Goal: Task Accomplishment & Management: Complete application form

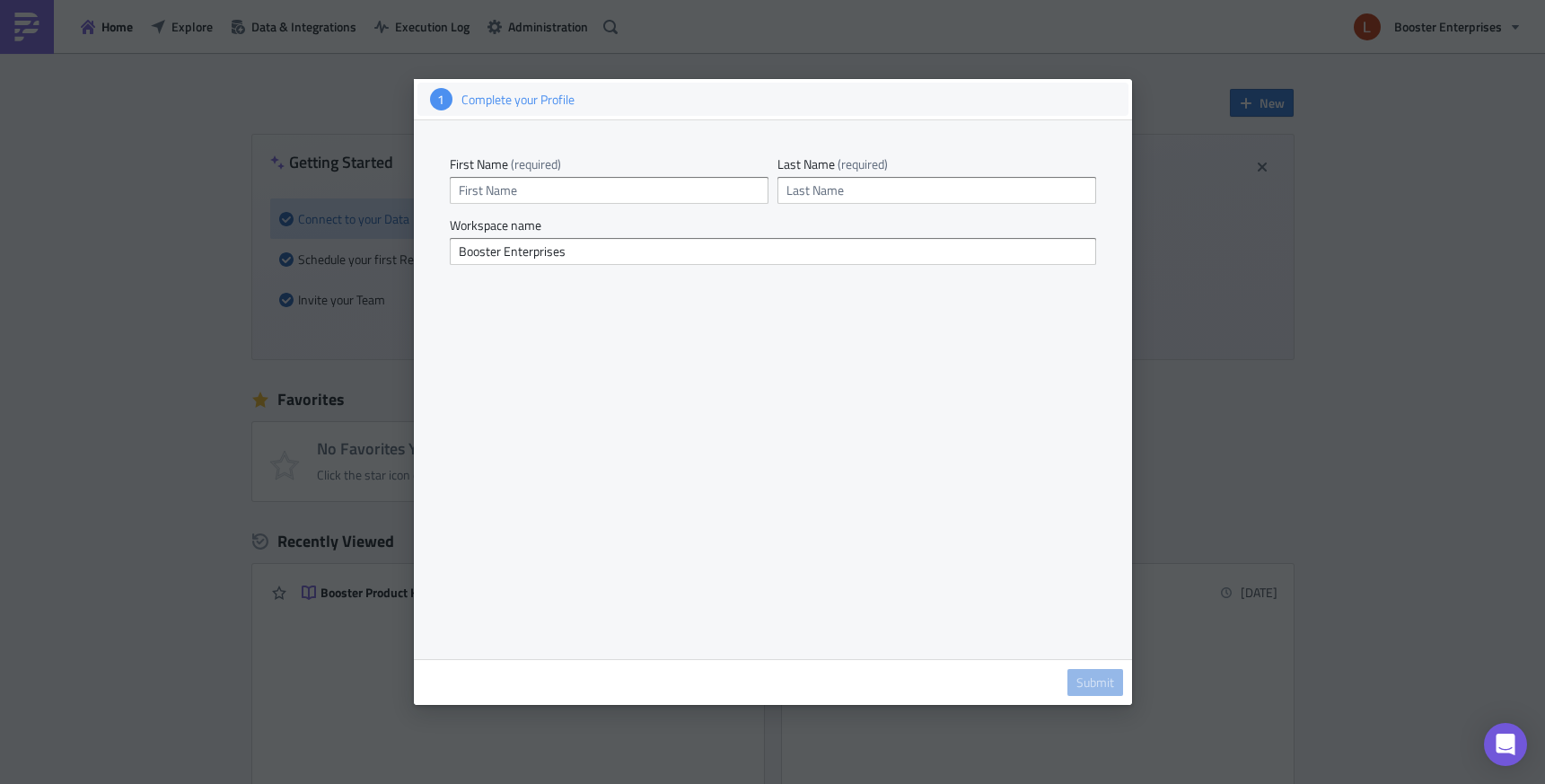
click at [952, 111] on div "1 Complete your Profile" at bounding box center [772, 99] width 711 height 34
click at [1287, 207] on div at bounding box center [772, 392] width 1545 height 784
click at [1110, 675] on span "Submit" at bounding box center [1095, 682] width 37 height 16
click at [434, 94] on div "1" at bounding box center [440, 99] width 22 height 22
click at [366, 110] on div at bounding box center [772, 392] width 1545 height 784
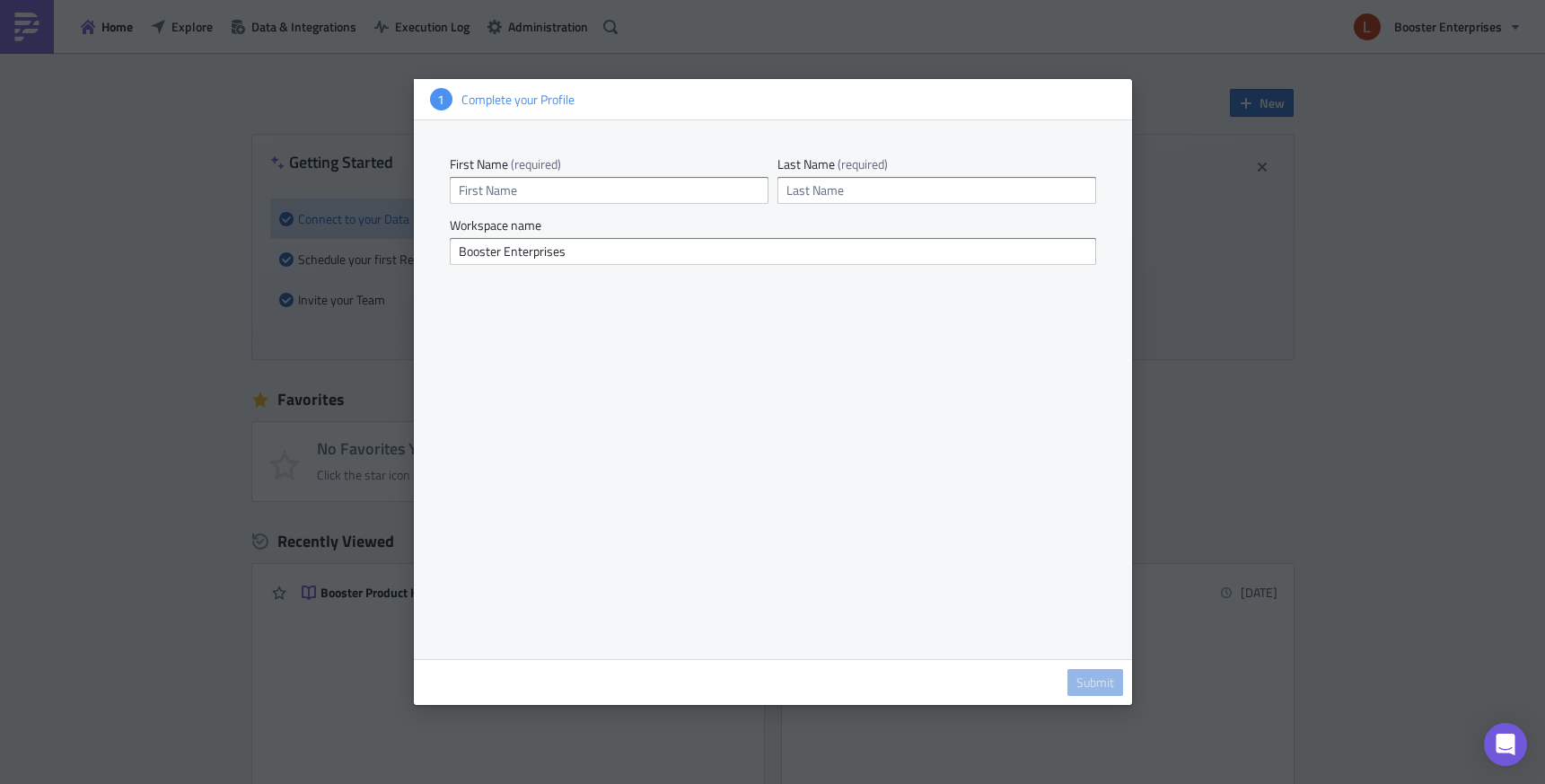
click at [1090, 56] on div at bounding box center [772, 392] width 1545 height 784
click at [694, 190] on input "text" at bounding box center [609, 190] width 319 height 27
type input "[PERSON_NAME]"
click at [890, 205] on div "First Name (required) [PERSON_NAME] Last Name (required)" at bounding box center [773, 187] width 647 height 61
click at [901, 190] on input "text" at bounding box center [937, 190] width 319 height 27
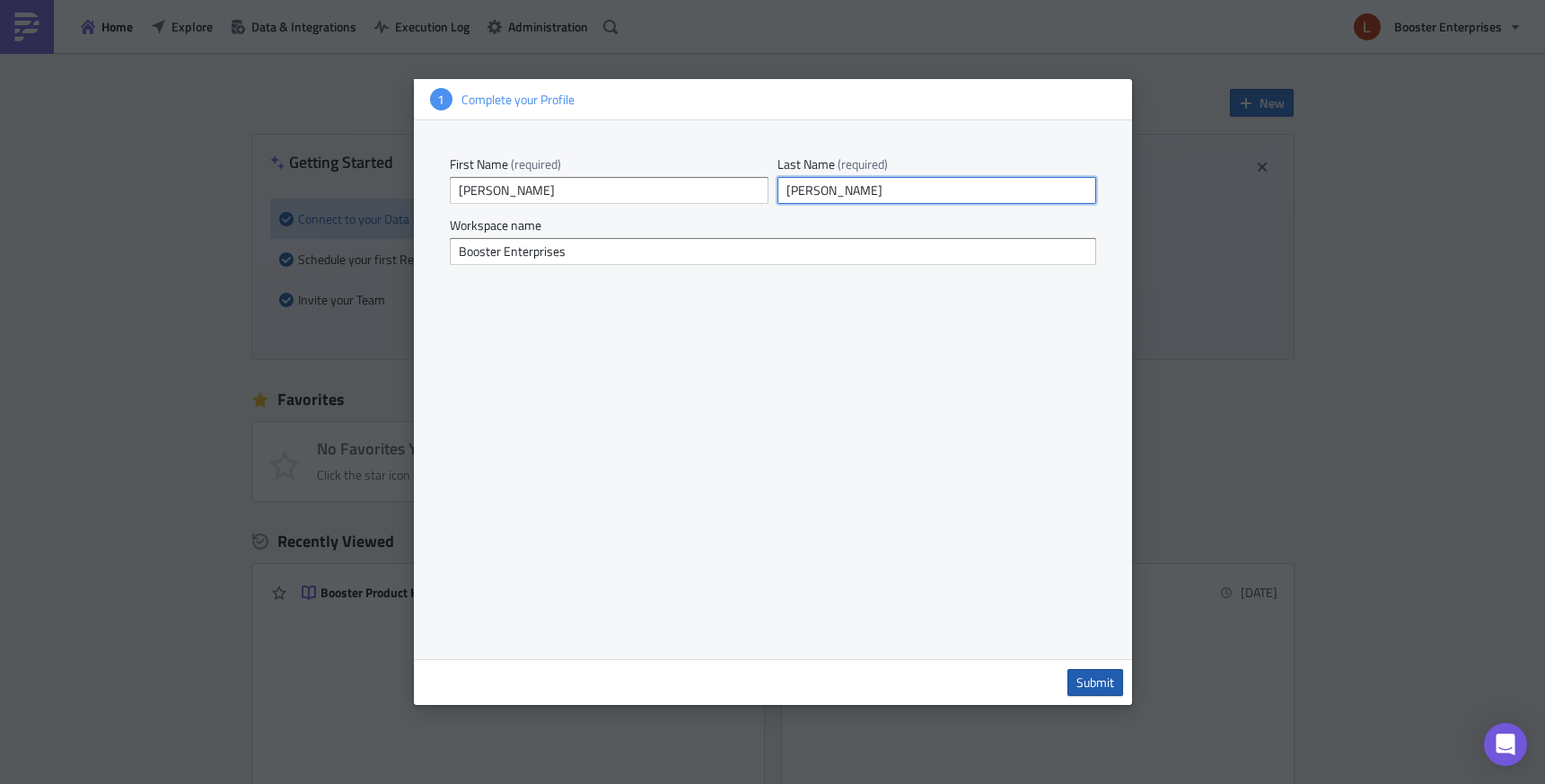
type input "[PERSON_NAME]"
click at [1097, 685] on span "Submit" at bounding box center [1095, 682] width 37 height 16
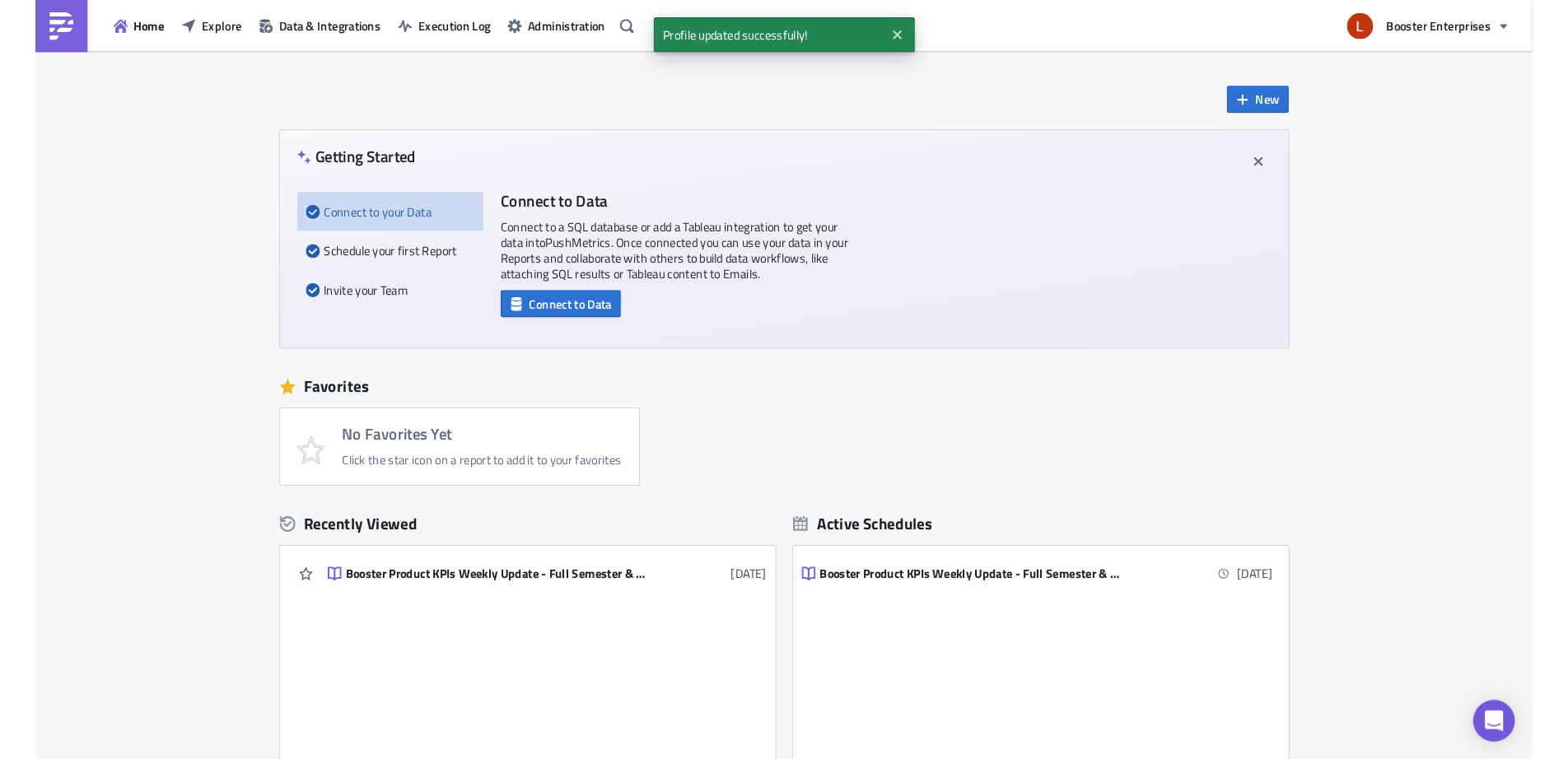
scroll to position [151, 0]
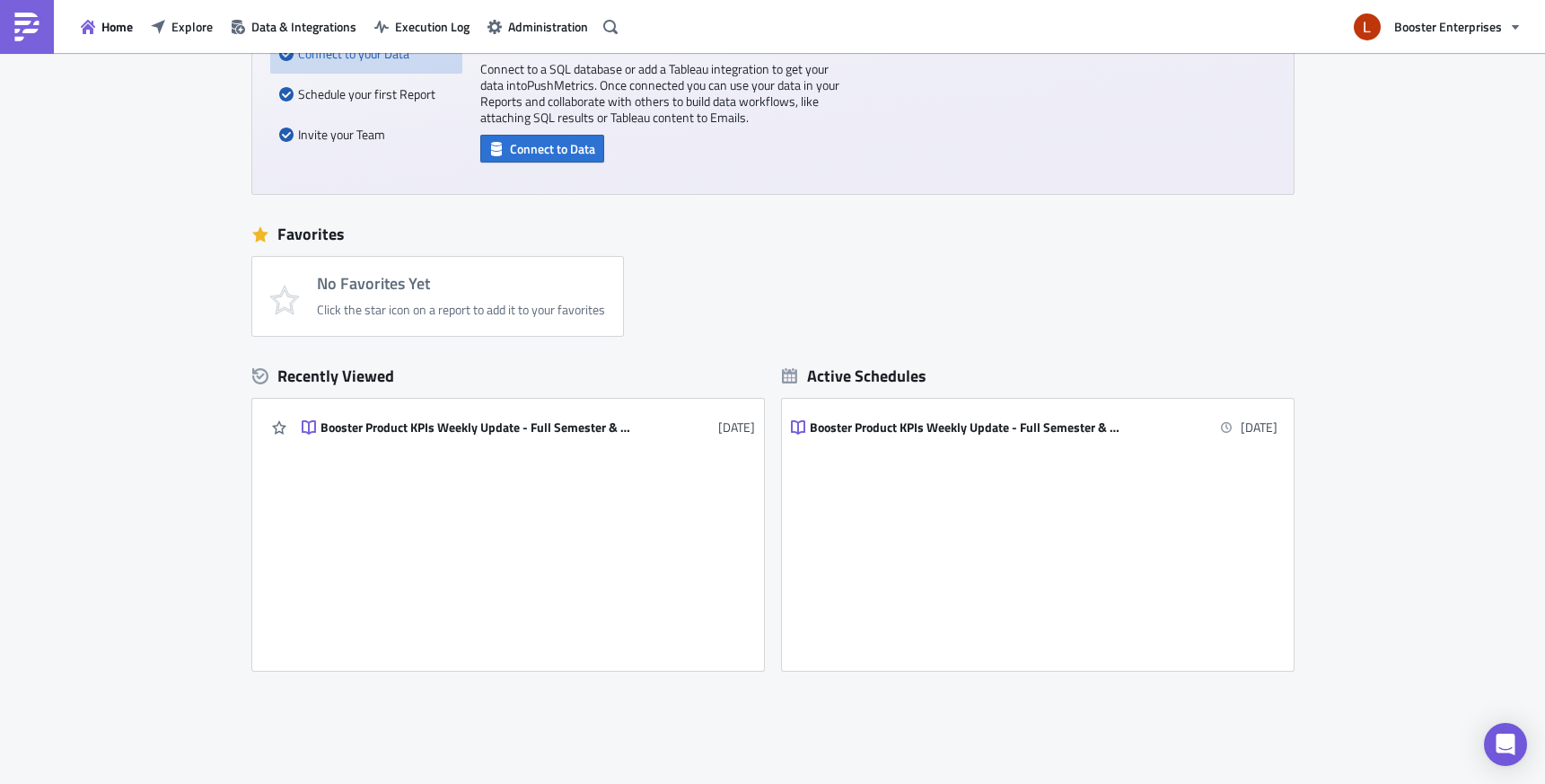
click at [543, 484] on div "Booster Product KPIs Weekly Update - Full Semester & Weekly Cut [DATE]" at bounding box center [508, 535] width 511 height 250
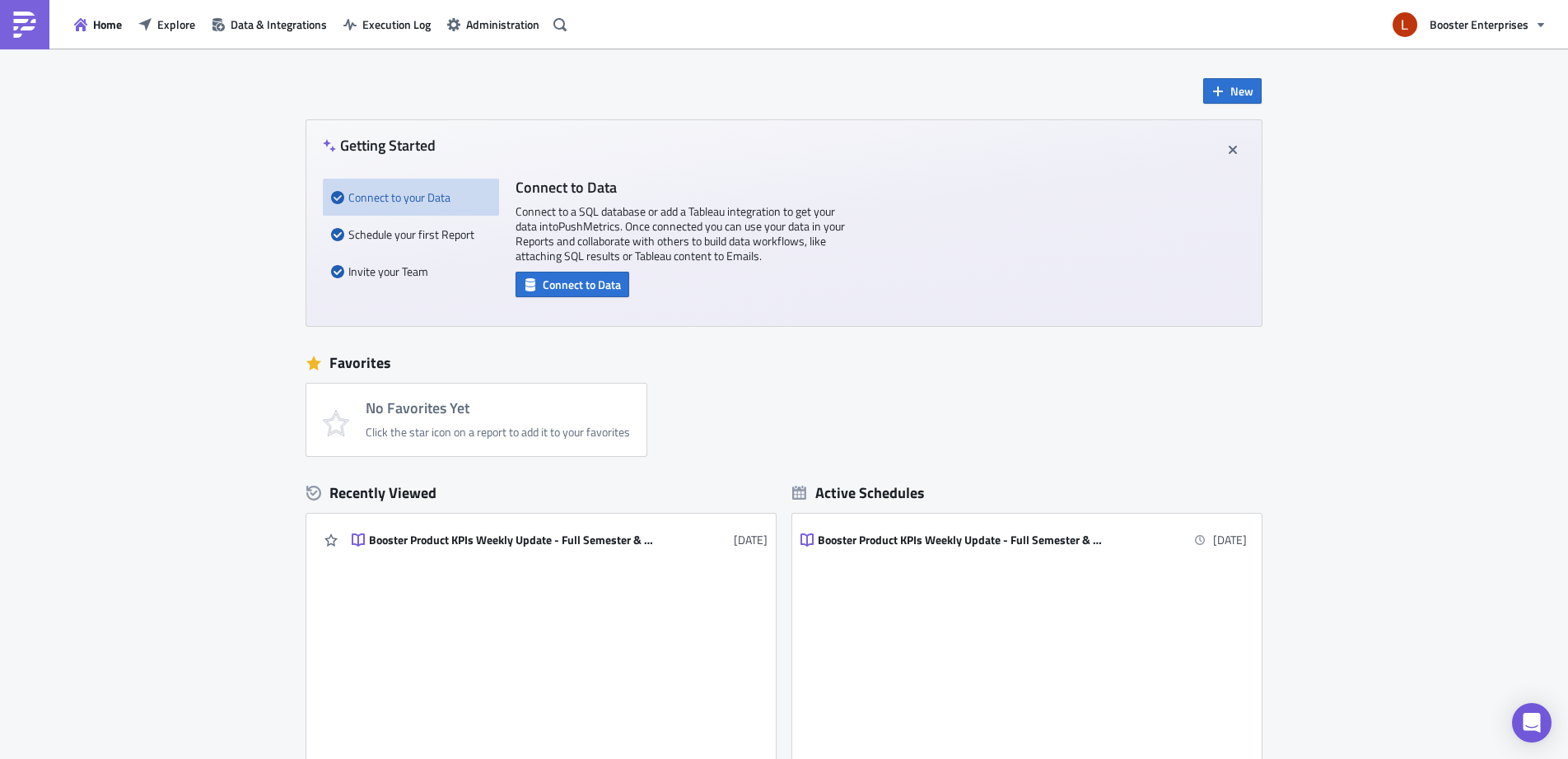
scroll to position [0, 0]
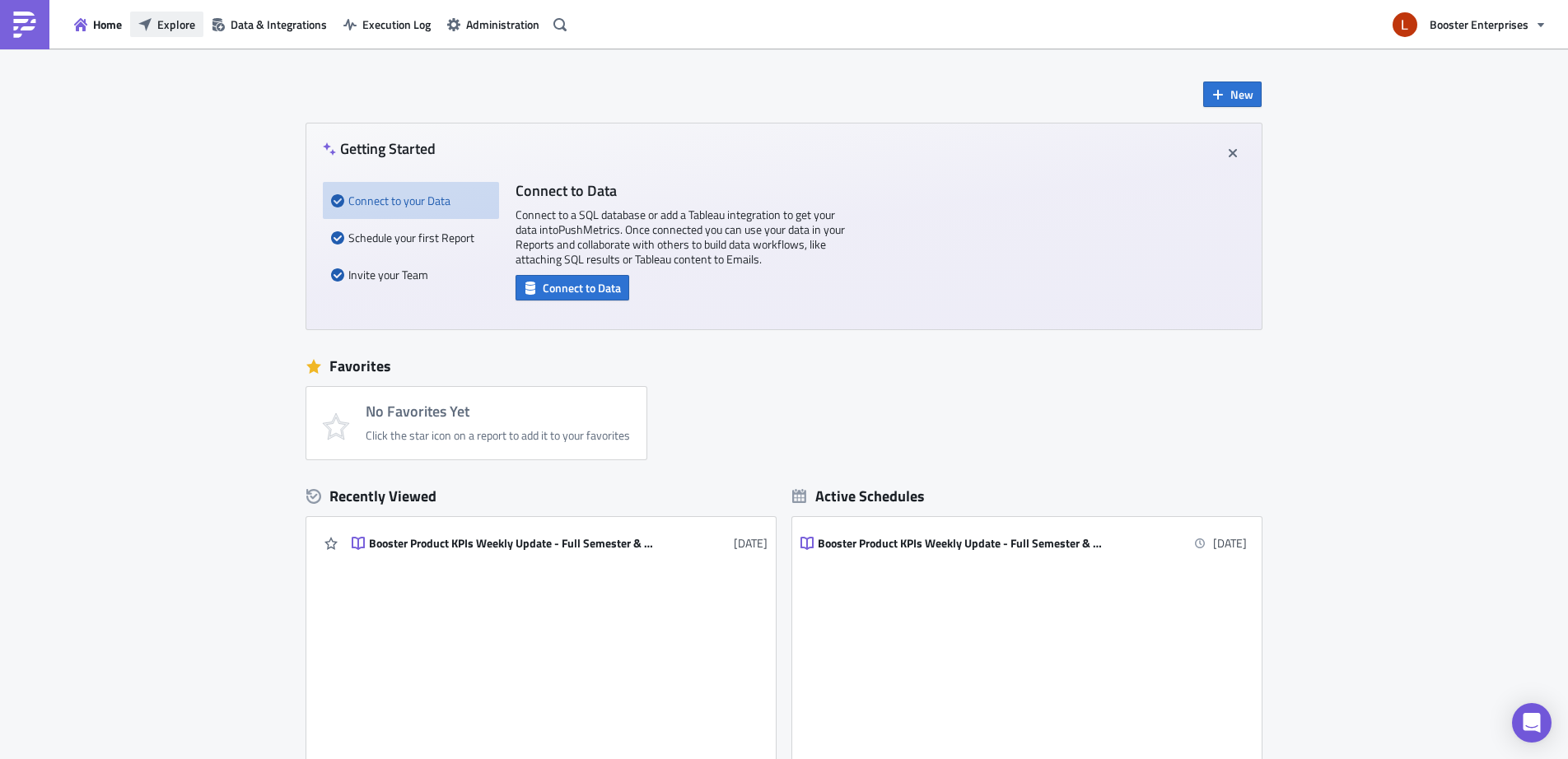
click at [158, 32] on span "Explore" at bounding box center [176, 25] width 38 height 18
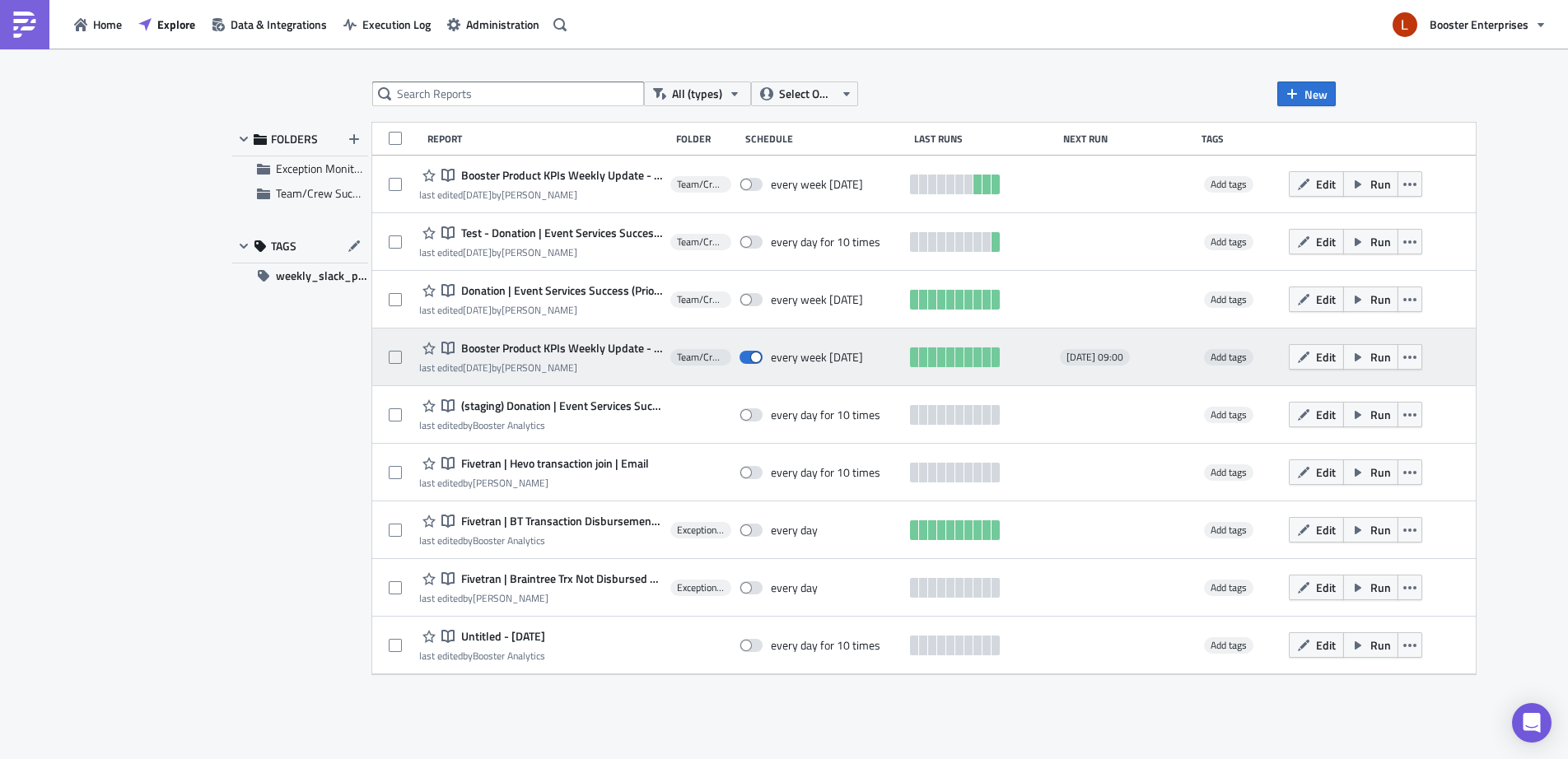
click at [554, 362] on div "last edited [DATE] by [PERSON_NAME]" at bounding box center [540, 368] width 243 height 12
